Goal: Obtain resource: Download file/media

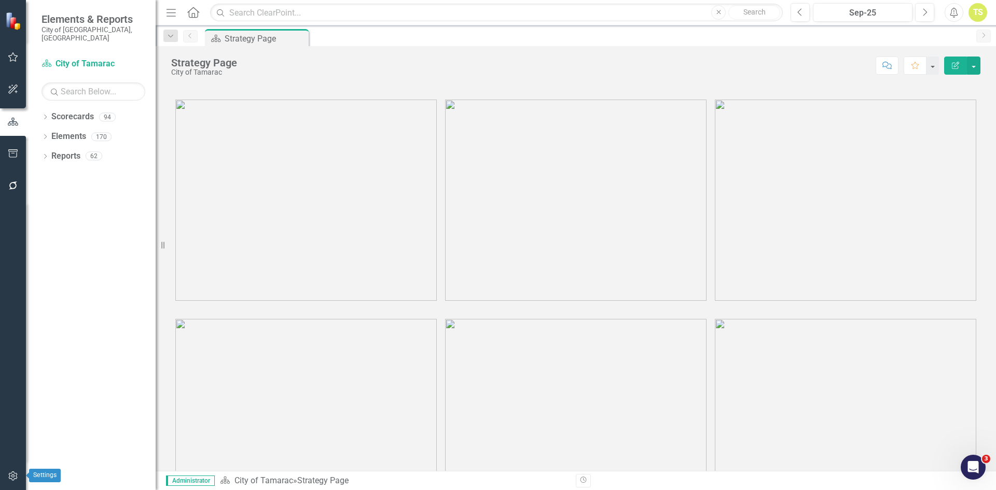
click at [17, 472] on icon "button" at bounding box center [13, 476] width 11 height 8
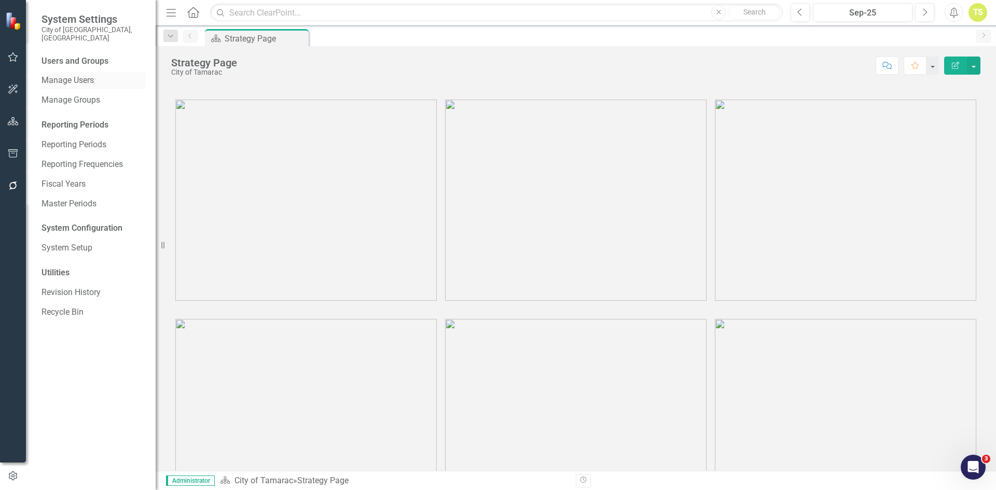
click at [86, 75] on link "Manage Users" at bounding box center [94, 81] width 104 height 12
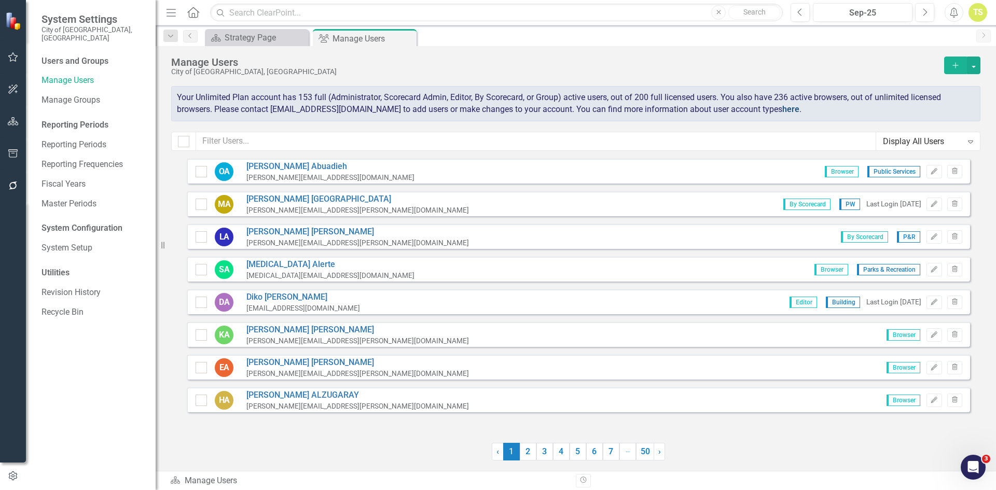
click at [783, 111] on link "here" at bounding box center [791, 109] width 17 height 10
click at [68, 75] on link "Manage Users" at bounding box center [94, 81] width 104 height 12
click at [64, 119] on div "Reporting Periods" at bounding box center [94, 125] width 104 height 12
click at [192, 13] on icon at bounding box center [193, 12] width 12 height 11
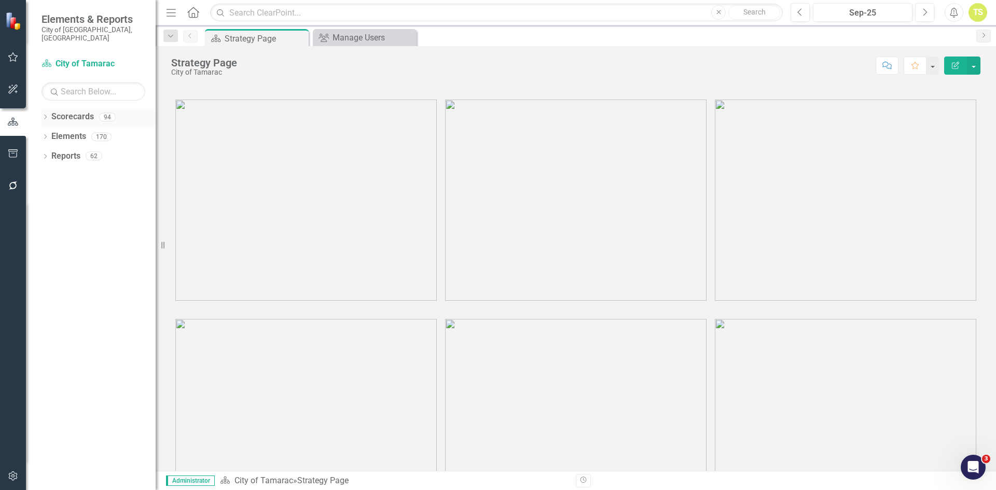
click at [48, 115] on icon "Dropdown" at bounding box center [45, 118] width 7 height 6
click at [52, 134] on icon at bounding box center [51, 136] width 3 height 5
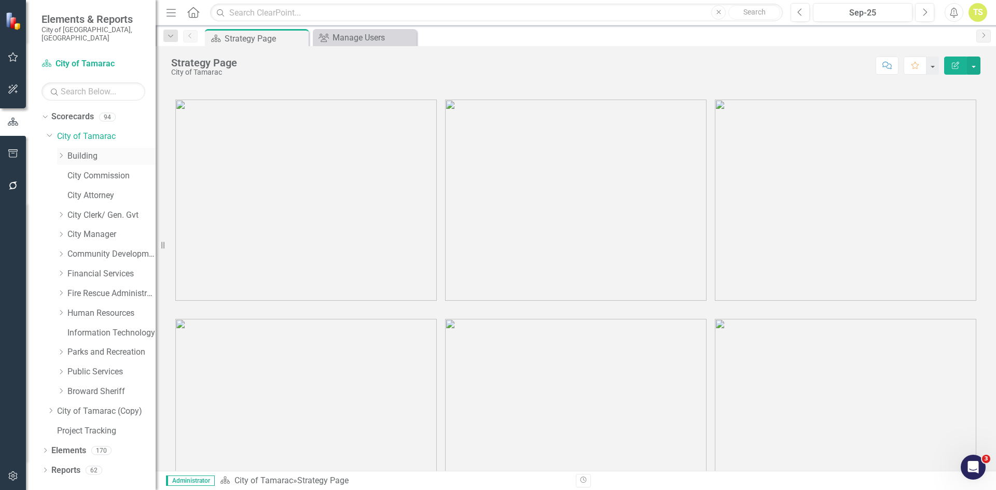
click at [84, 151] on link "Building" at bounding box center [111, 157] width 88 height 12
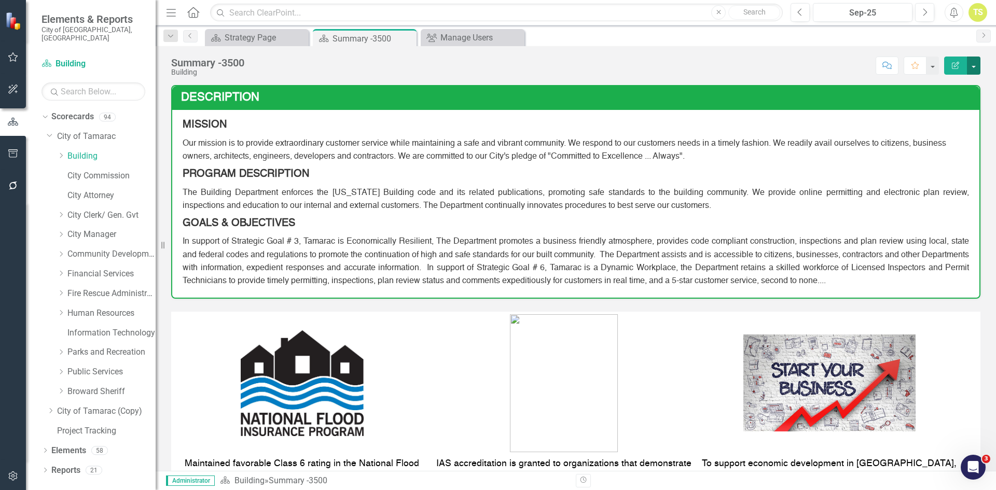
click at [977, 68] on button "button" at bounding box center [973, 66] width 13 height 18
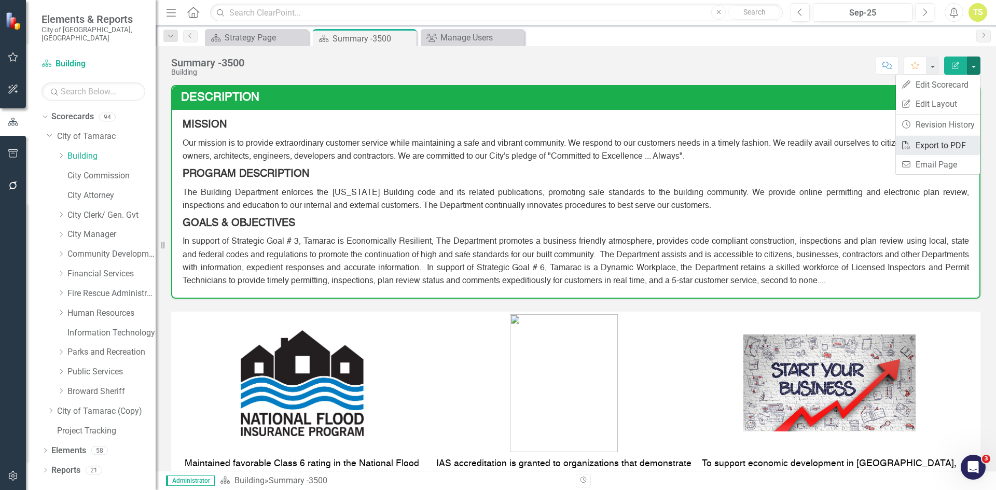
click at [943, 146] on link "PDF Export to PDF" at bounding box center [938, 145] width 84 height 19
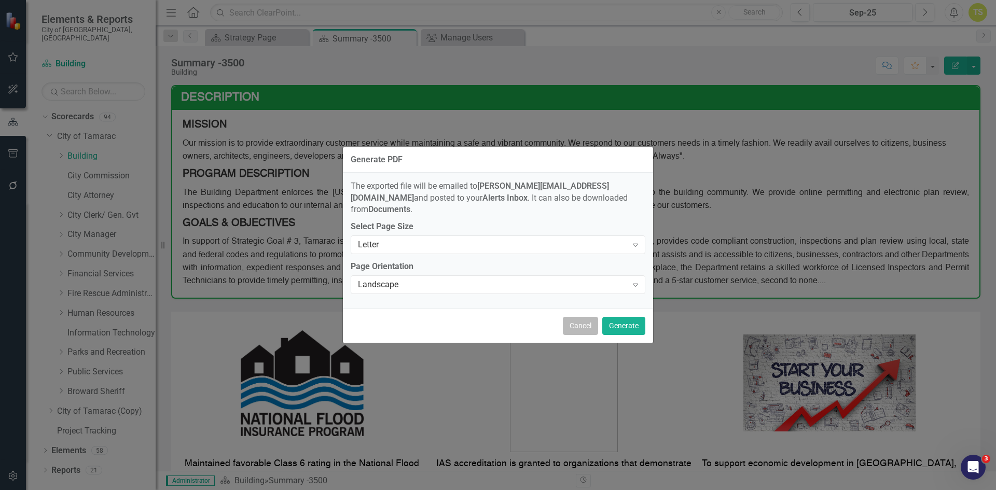
click at [578, 319] on button "Cancel" at bounding box center [580, 326] width 35 height 18
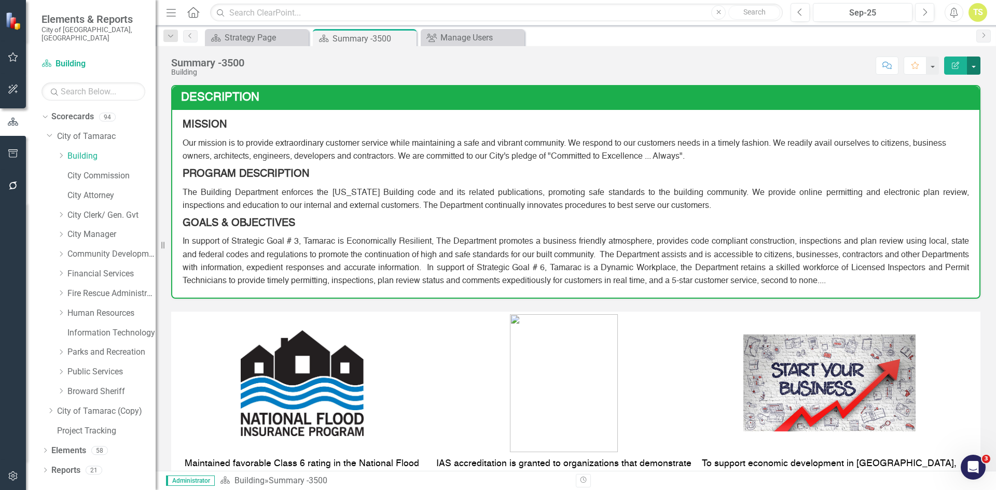
click at [972, 65] on button "button" at bounding box center [973, 66] width 13 height 18
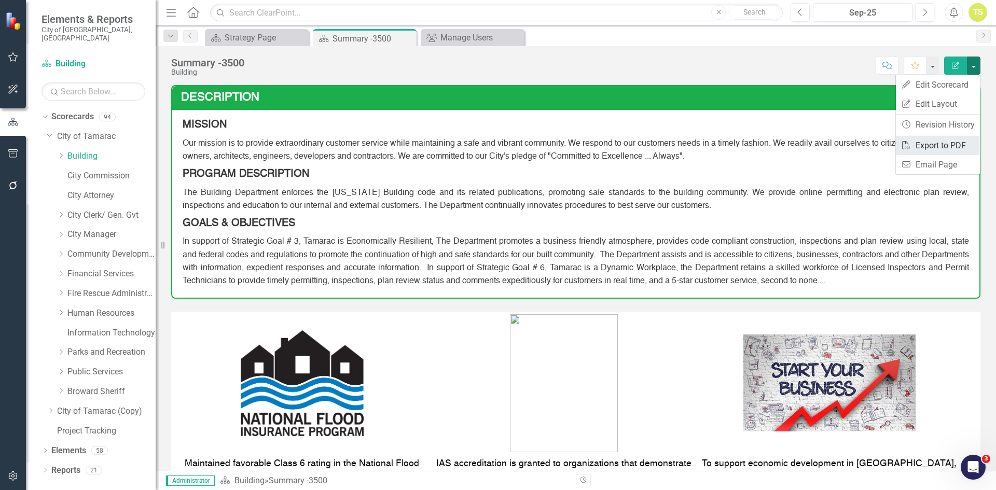
click at [937, 146] on link "PDF Export to PDF" at bounding box center [938, 145] width 84 height 19
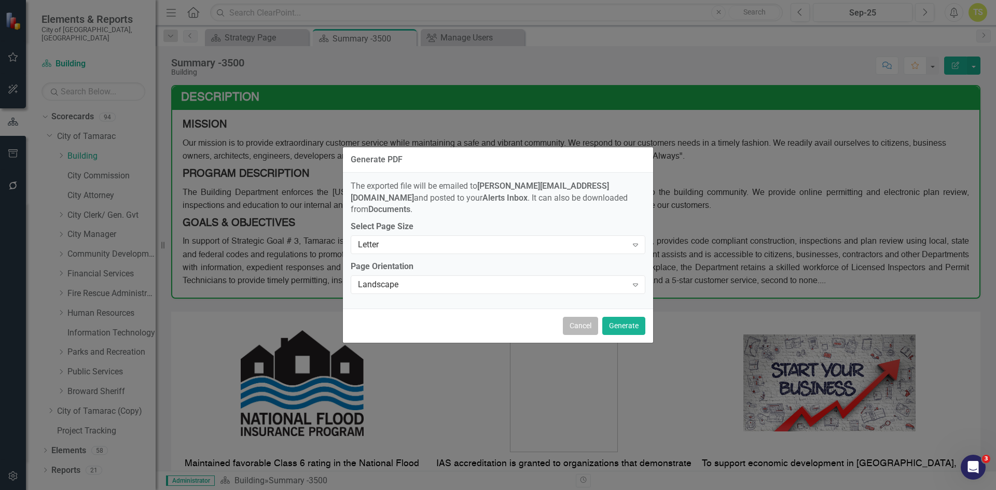
click at [580, 320] on button "Cancel" at bounding box center [580, 326] width 35 height 18
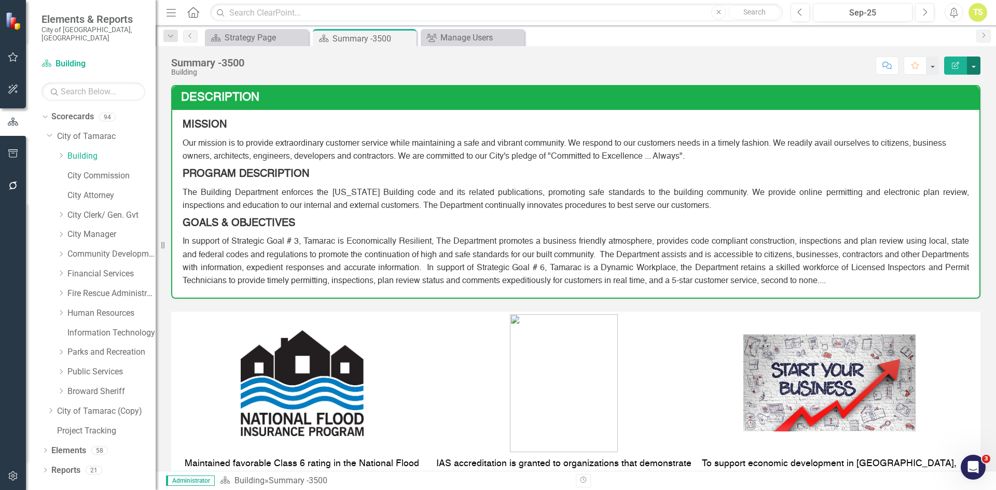
click at [973, 66] on button "button" at bounding box center [973, 66] width 13 height 18
